Goal: Communication & Community: Answer question/provide support

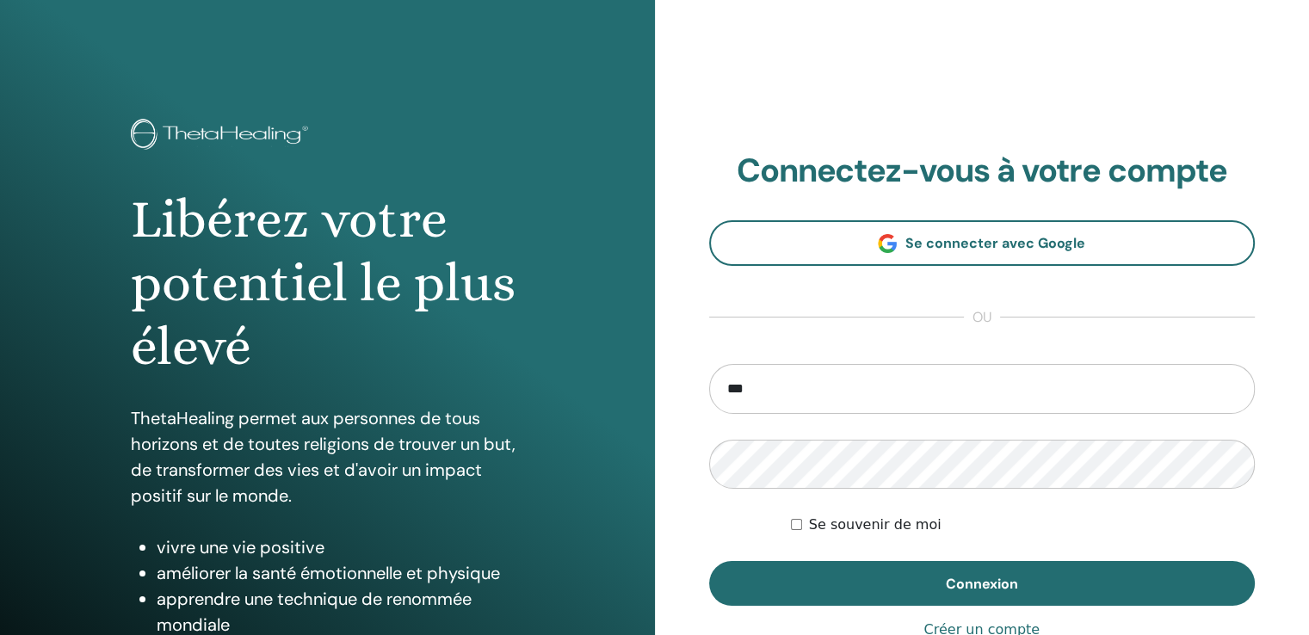
type input "**********"
click at [709, 561] on button "Connexion" at bounding box center [982, 583] width 547 height 45
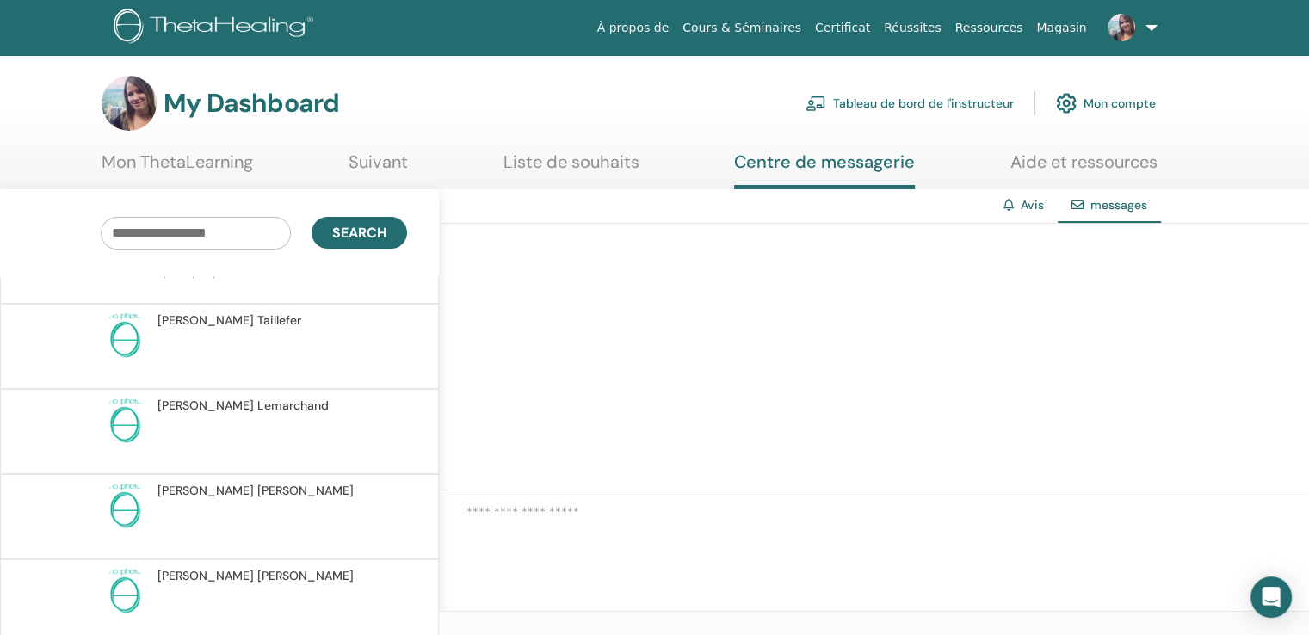
scroll to position [162, 0]
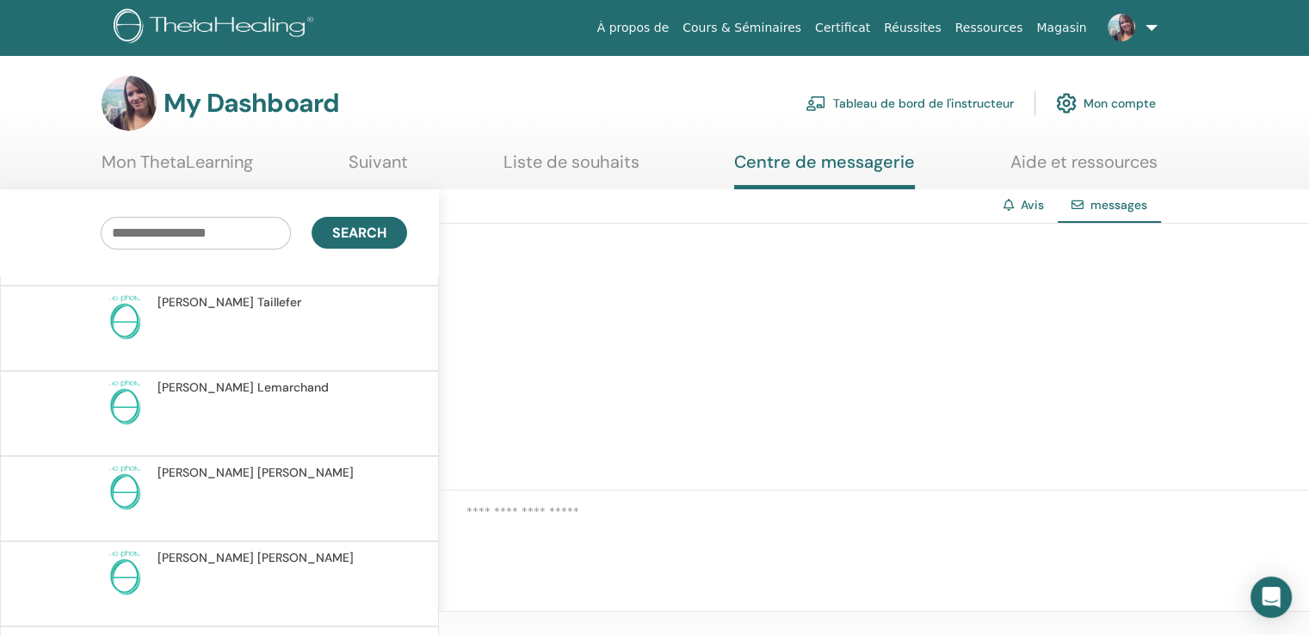
click at [233, 302] on span "[PERSON_NAME]" at bounding box center [230, 302] width 144 height 18
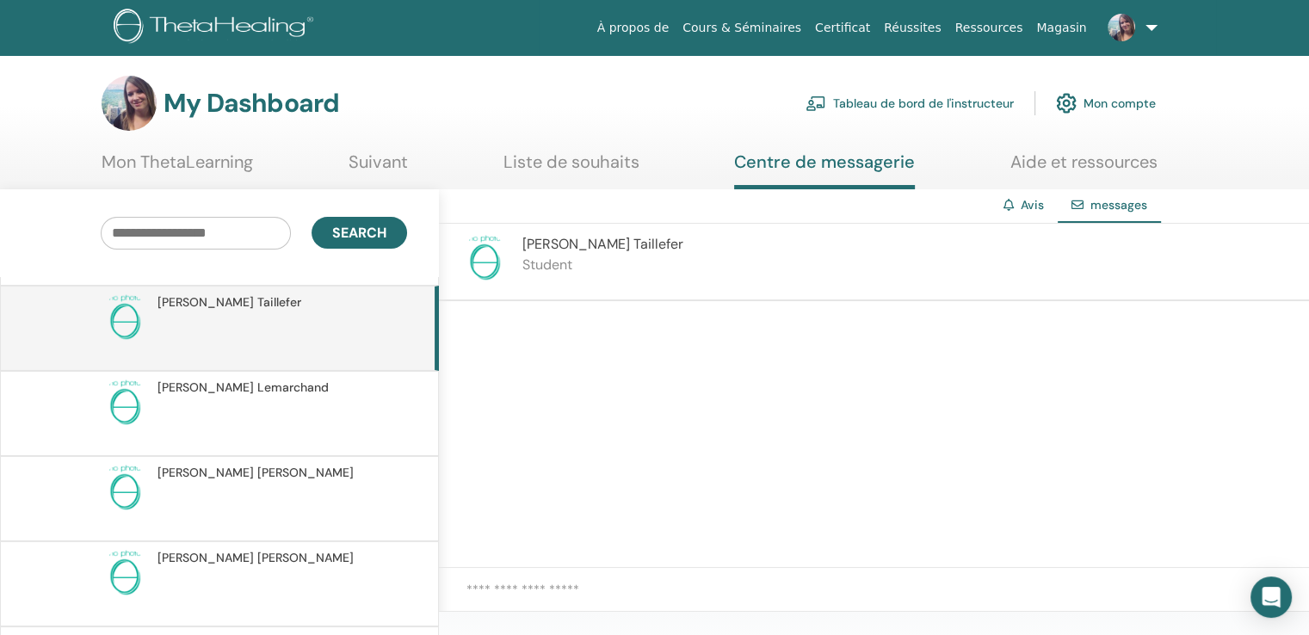
click at [224, 386] on span "[PERSON_NAME]" at bounding box center [243, 388] width 171 height 18
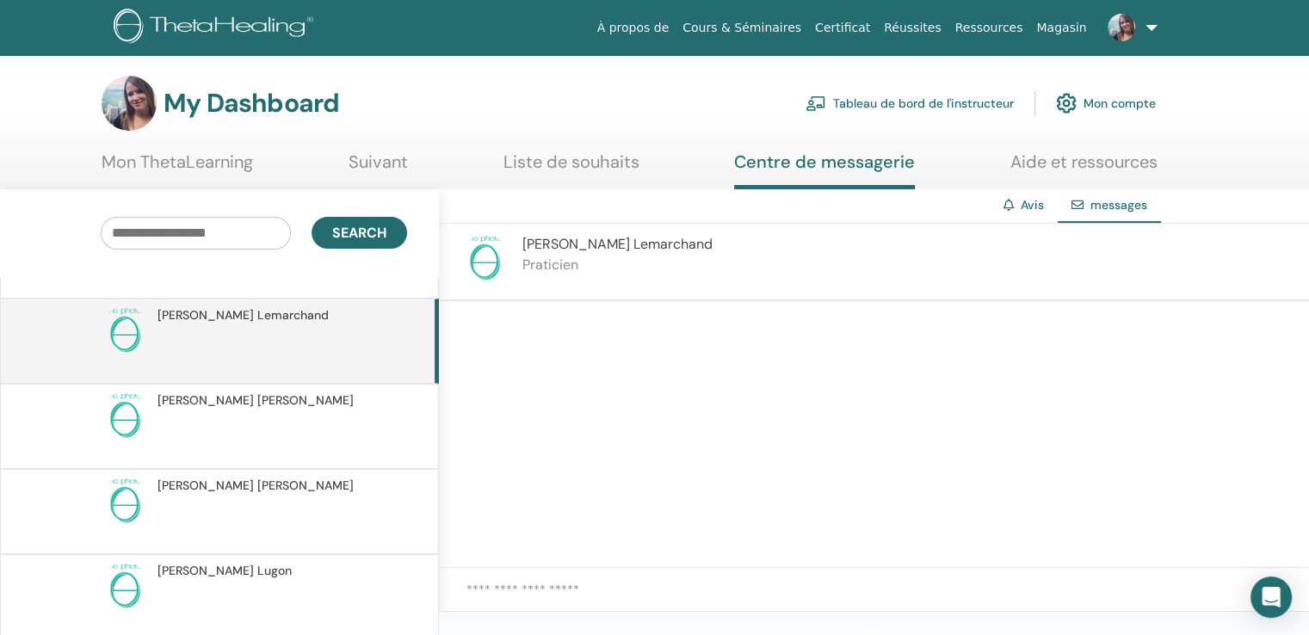
scroll to position [235, 0]
click at [216, 476] on span "[PERSON_NAME]" at bounding box center [256, 485] width 196 height 18
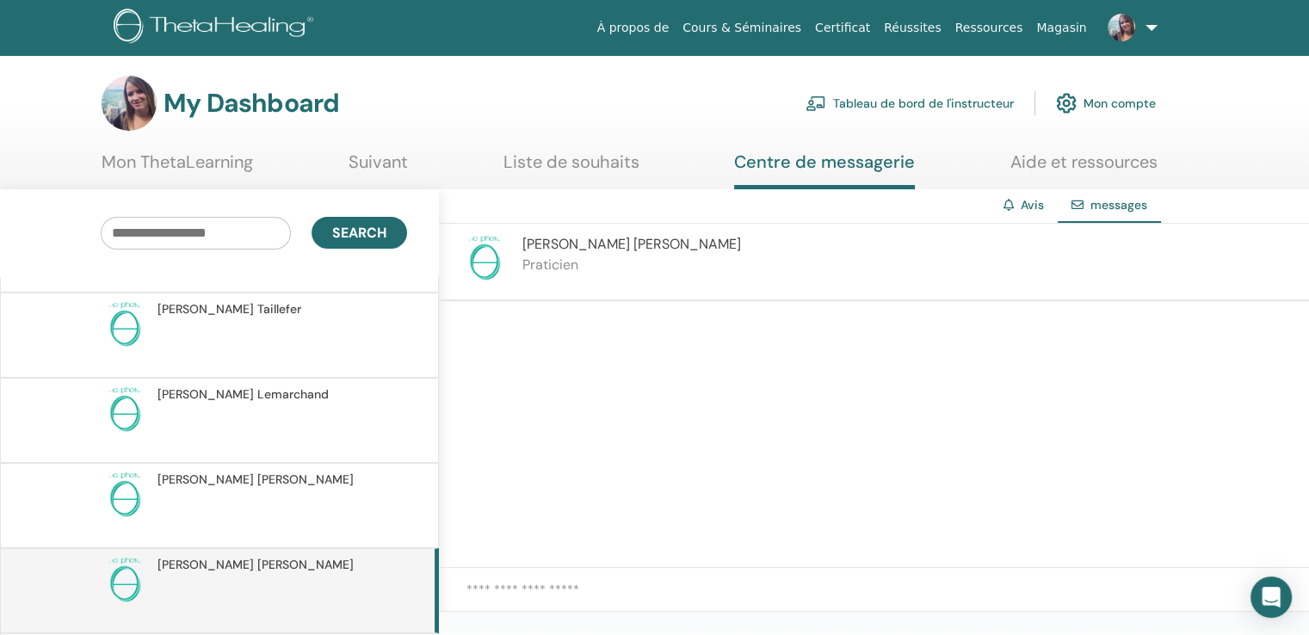
scroll to position [110, 0]
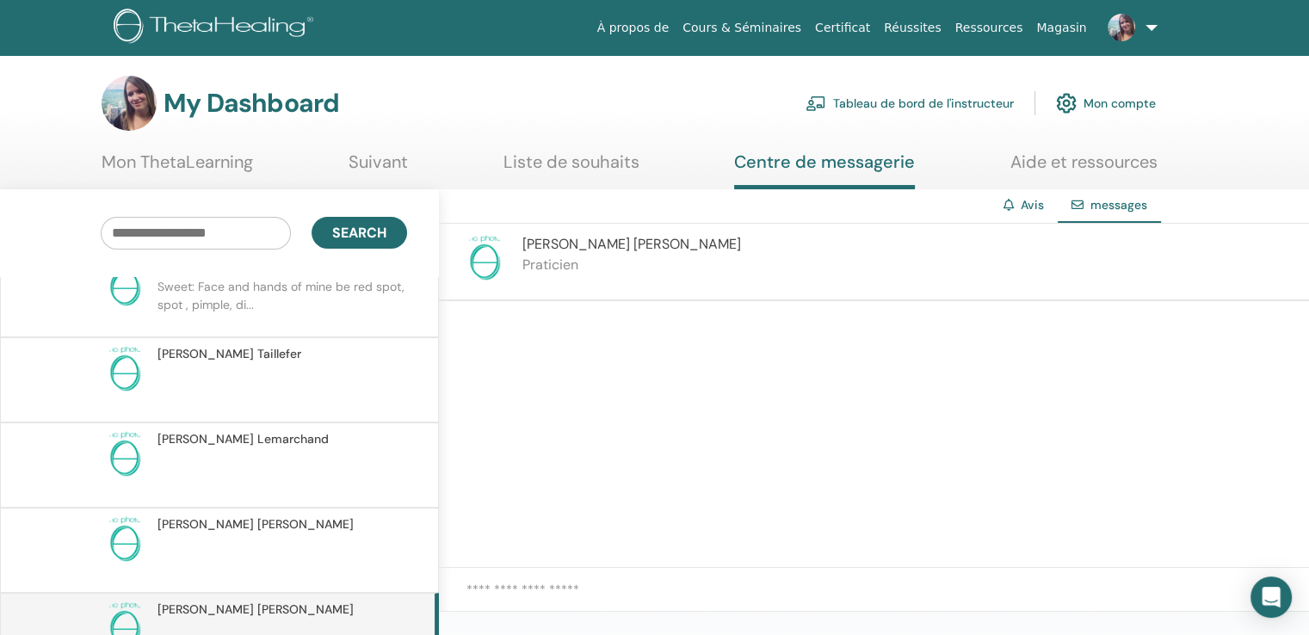
click at [227, 373] on p at bounding box center [283, 389] width 250 height 52
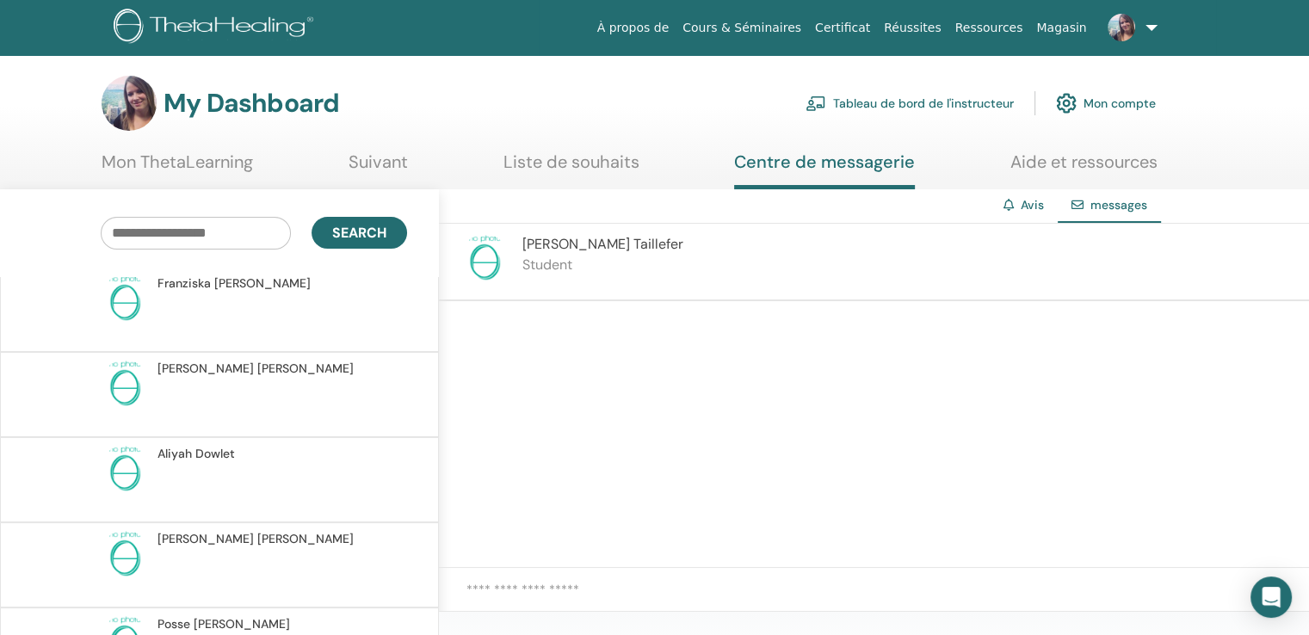
scroll to position [761, 0]
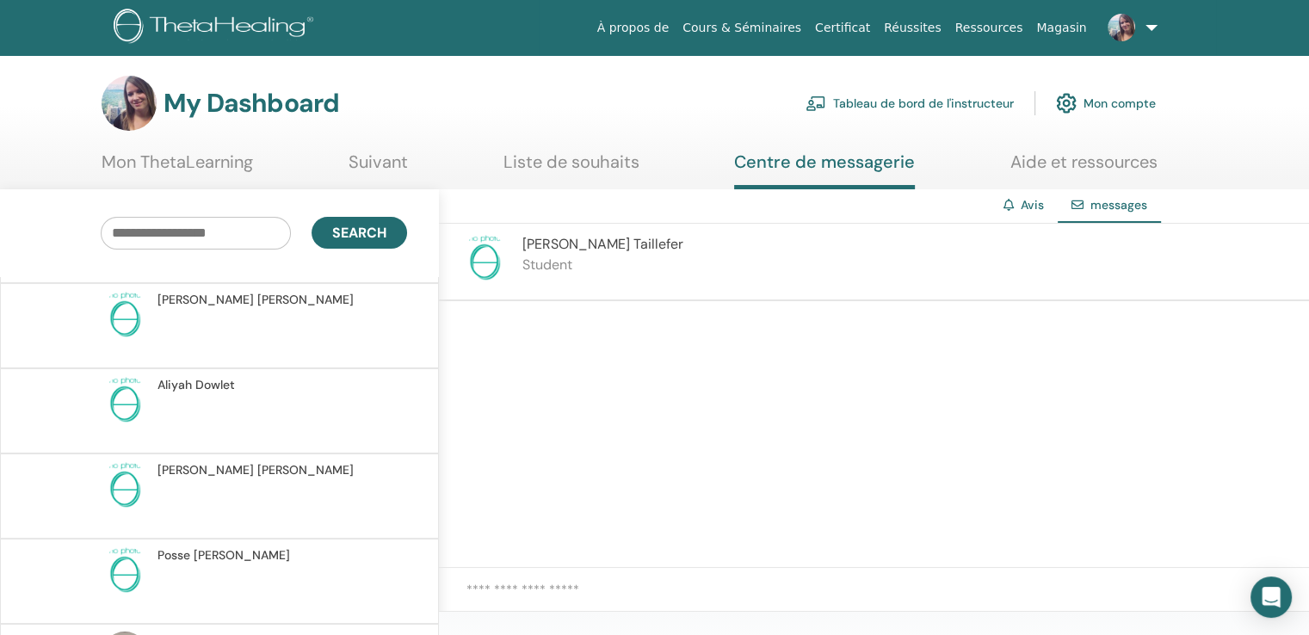
click at [193, 502] on p at bounding box center [283, 505] width 250 height 52
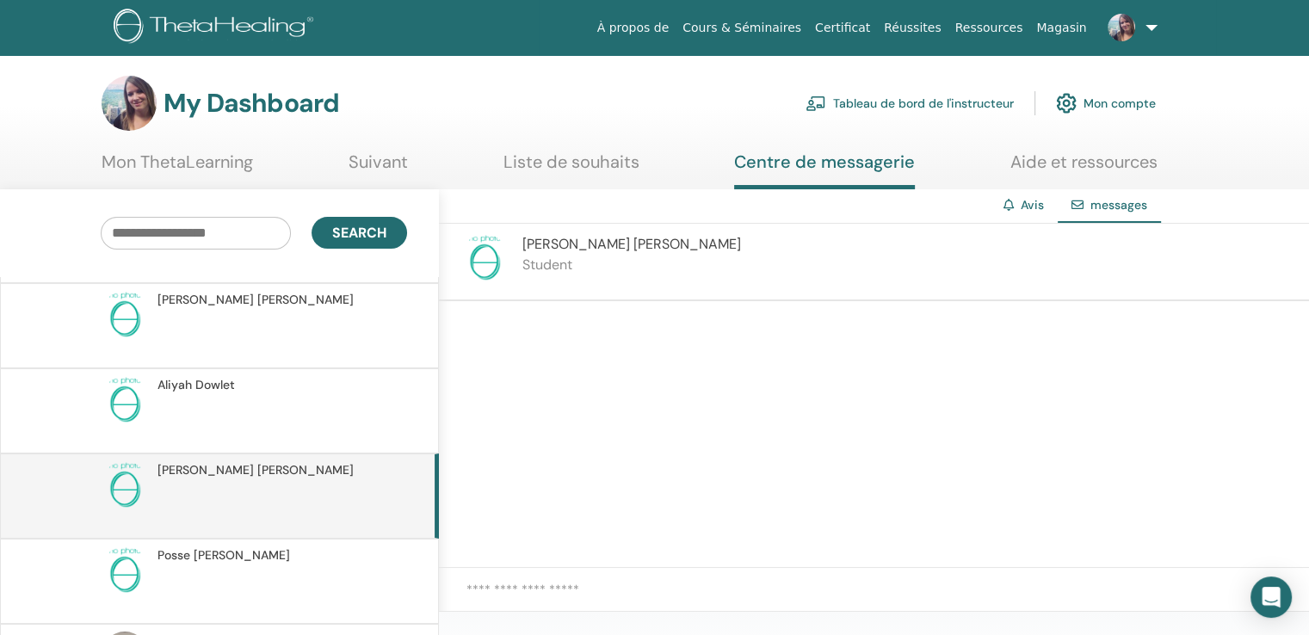
click at [258, 559] on div "Posse [PERSON_NAME]" at bounding box center [280, 556] width 244 height 18
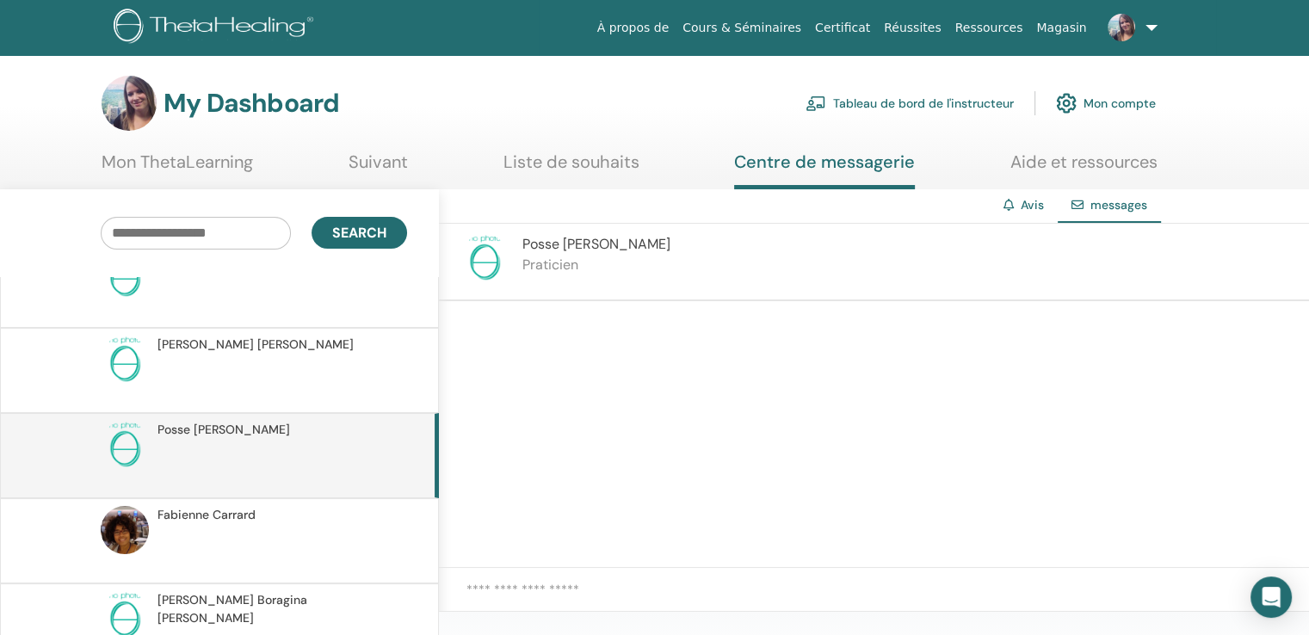
scroll to position [874, 0]
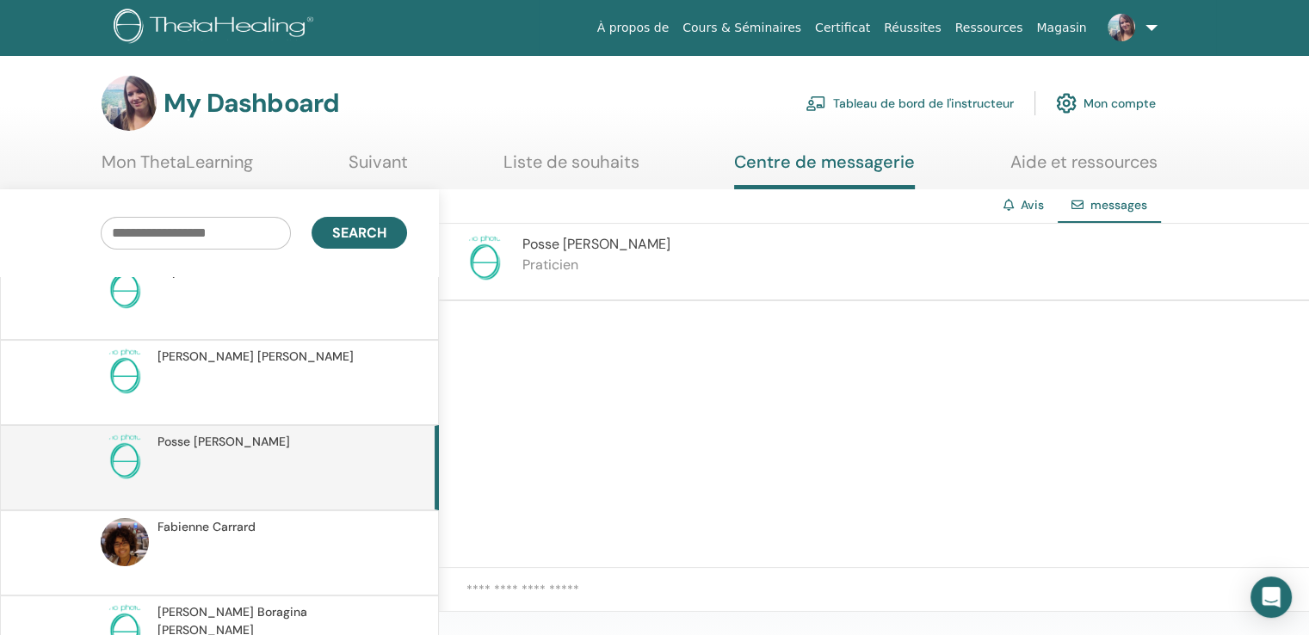
click at [899, 94] on link "Tableau de bord de l'instructeur" at bounding box center [910, 103] width 208 height 38
